Goal: Task Accomplishment & Management: Complete application form

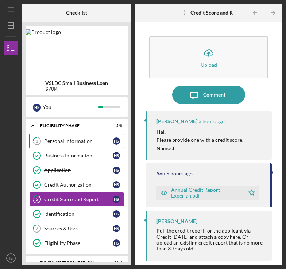
click at [51, 139] on div "Personal Information" at bounding box center [78, 141] width 69 height 6
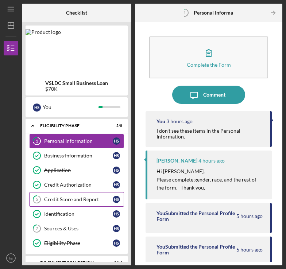
drag, startPoint x: 54, startPoint y: 198, endPoint x: 61, endPoint y: 196, distance: 6.7
click at [54, 198] on div "Credit Score and Report" at bounding box center [78, 199] width 69 height 6
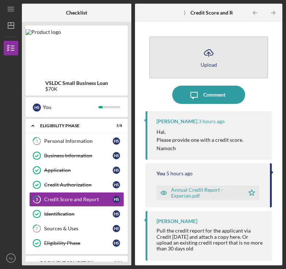
click at [210, 46] on icon "Icon/Upload" at bounding box center [208, 53] width 18 height 18
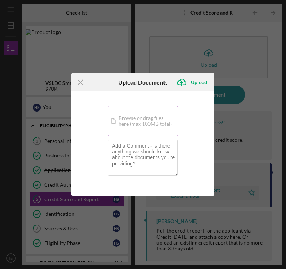
click at [163, 113] on div "Icon/Document Browse or drag files here (max 100MB total) Tap to choose files o…" at bounding box center [143, 121] width 70 height 30
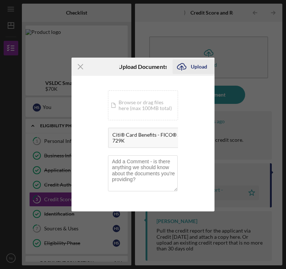
click at [193, 67] on div "Upload" at bounding box center [199, 66] width 16 height 15
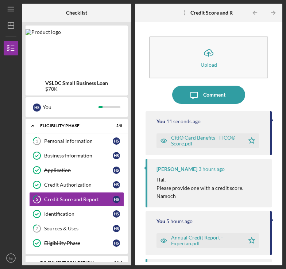
scroll to position [46, 0]
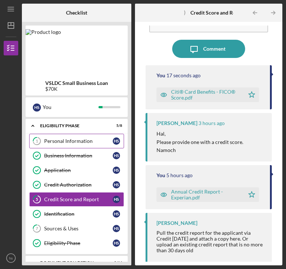
click at [56, 141] on div "Personal Information" at bounding box center [78, 141] width 69 height 6
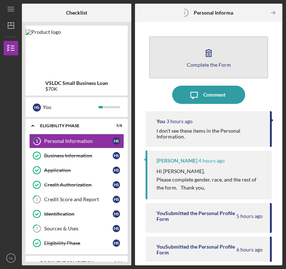
click at [191, 55] on button "Complete the Form Form" at bounding box center [208, 57] width 119 height 42
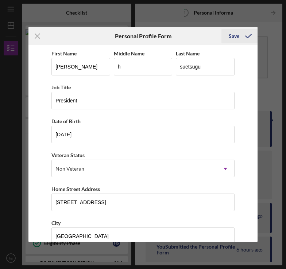
click at [232, 36] on div "Save" at bounding box center [234, 36] width 11 height 15
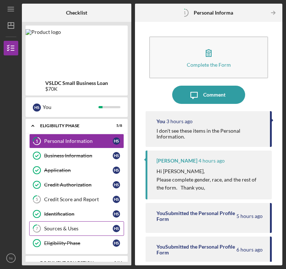
click at [53, 227] on div "Sources & Uses" at bounding box center [78, 229] width 69 height 6
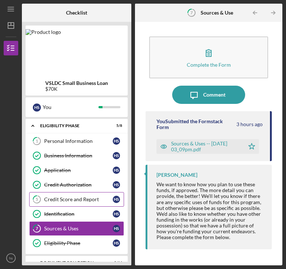
drag, startPoint x: 56, startPoint y: 202, endPoint x: 54, endPoint y: 199, distance: 3.8
click at [56, 202] on link "5 Credit Score and Report h s" at bounding box center [76, 199] width 95 height 15
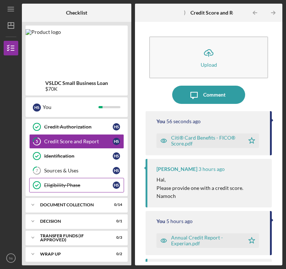
scroll to position [59, 0]
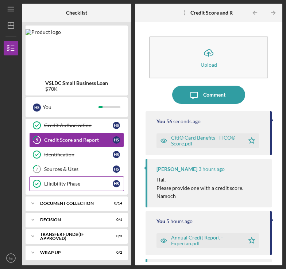
click at [54, 184] on div "Eligibility Phase" at bounding box center [78, 184] width 69 height 6
